Goal: Task Accomplishment & Management: Use online tool/utility

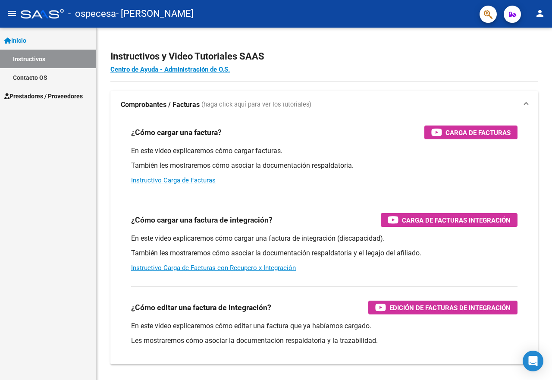
click at [70, 96] on span "Prestadores / Proveedores" at bounding box center [43, 95] width 79 height 9
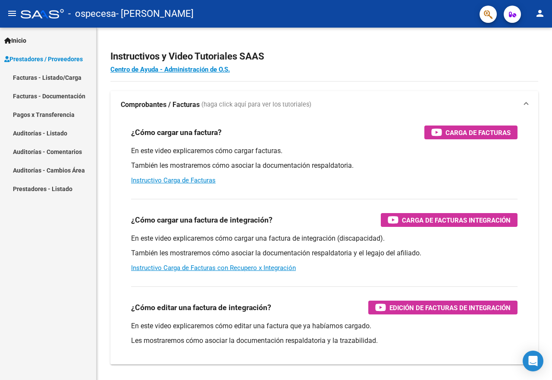
click at [67, 76] on link "Facturas - Listado/Carga" at bounding box center [48, 77] width 96 height 19
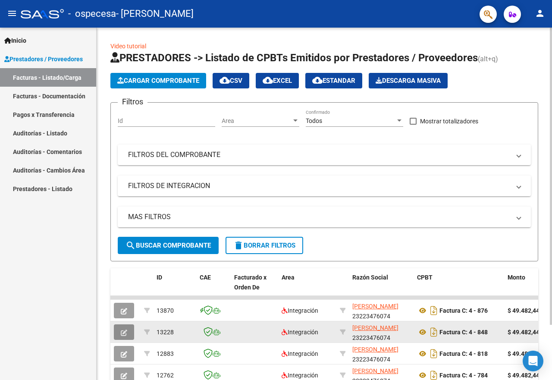
click at [125, 331] on icon "button" at bounding box center [124, 333] width 6 height 6
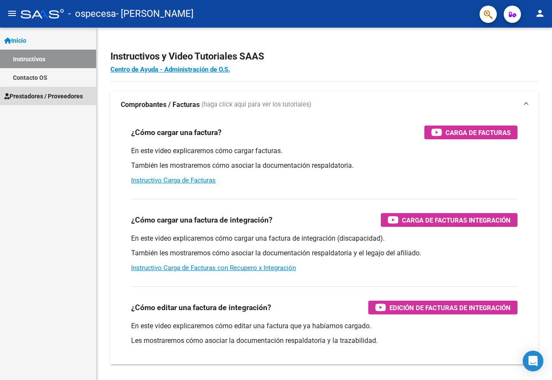
click at [63, 91] on link "Prestadores / Proveedores" at bounding box center [48, 96] width 96 height 19
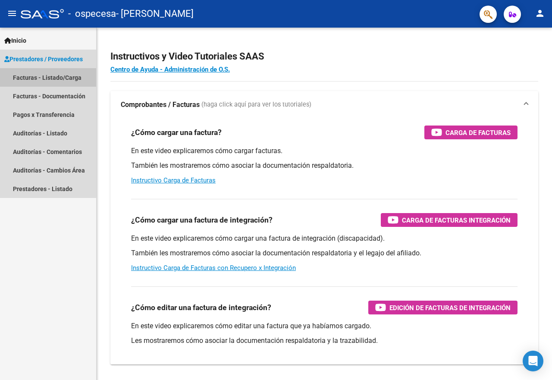
click at [62, 77] on link "Facturas - Listado/Carga" at bounding box center [48, 77] width 96 height 19
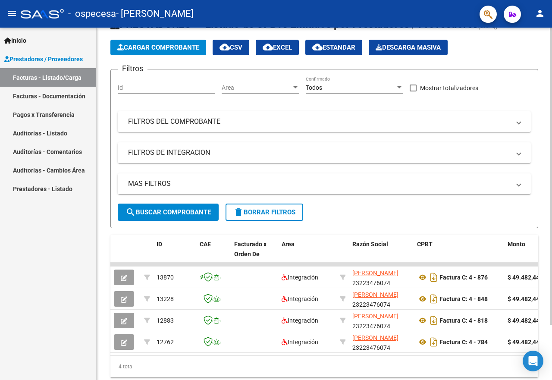
scroll to position [43, 0]
